Goal: Check status: Check status

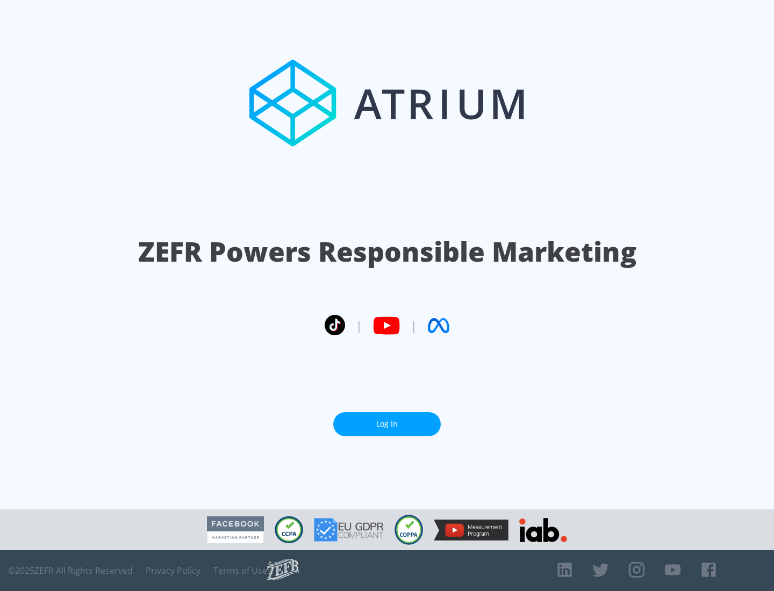
click at [387, 424] on link "Log In" at bounding box center [386, 424] width 107 height 24
